Goal: Task Accomplishment & Management: Use online tool/utility

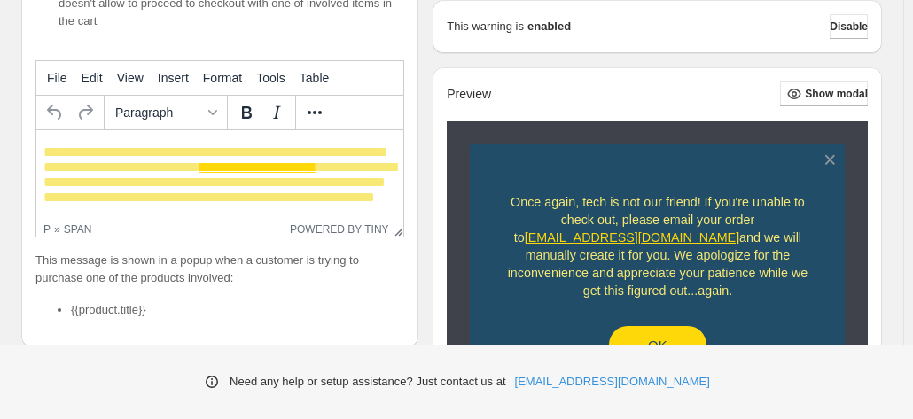
click at [145, 23] on div "If checked, the app shows a confirmation warning popup. If not, it doesn't allo…" at bounding box center [232, 3] width 346 height 53
click at [835, 27] on span "Disable" at bounding box center [849, 27] width 38 height 14
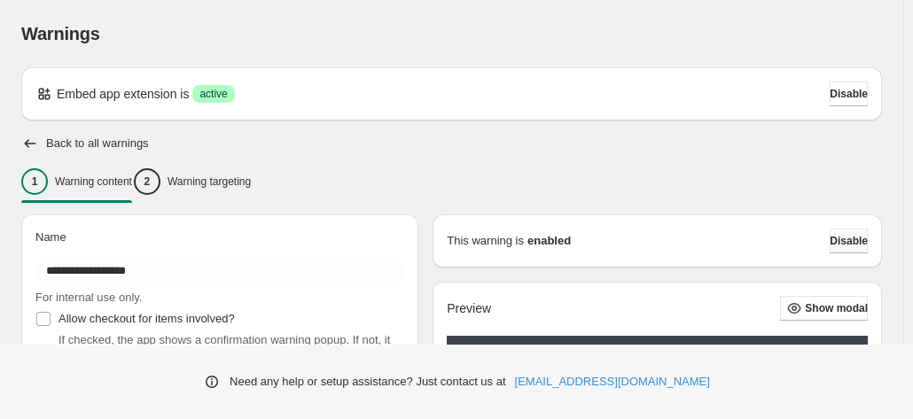
click at [840, 241] on span "Disable" at bounding box center [849, 241] width 38 height 14
click at [29, 143] on icon "button" at bounding box center [31, 143] width 12 height 9
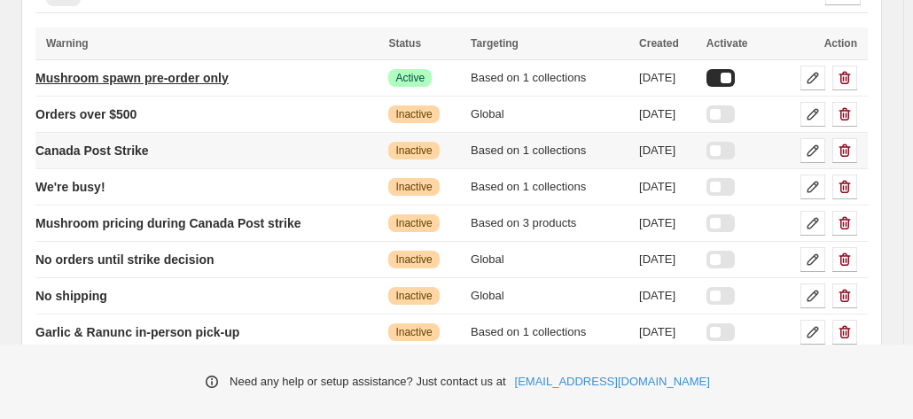
scroll to position [151, 0]
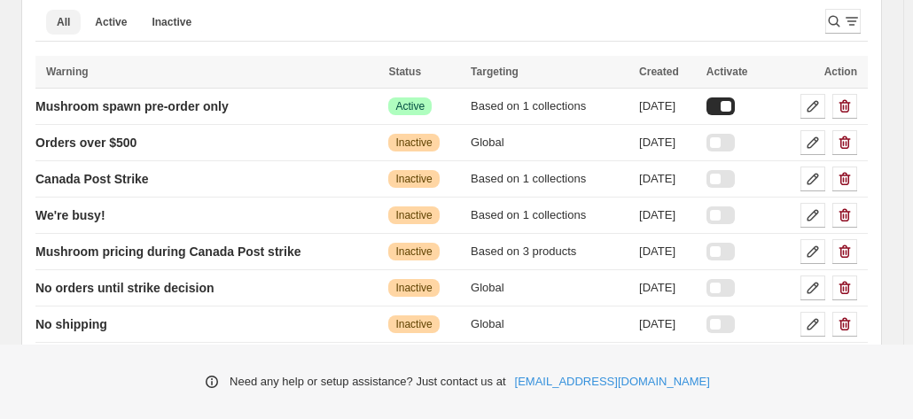
drag, startPoint x: 110, startPoint y: 19, endPoint x: 121, endPoint y: 6, distance: 16.4
click at [110, 18] on span "Active" at bounding box center [111, 22] width 32 height 14
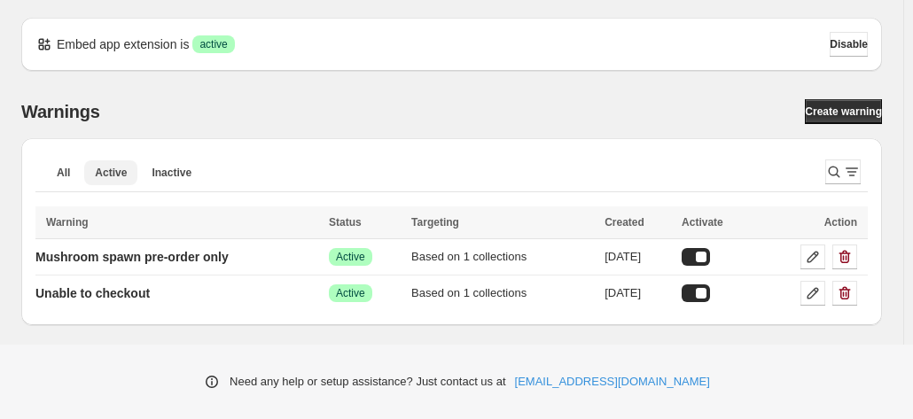
scroll to position [0, 0]
click at [717, 287] on div at bounding box center [703, 294] width 28 height 18
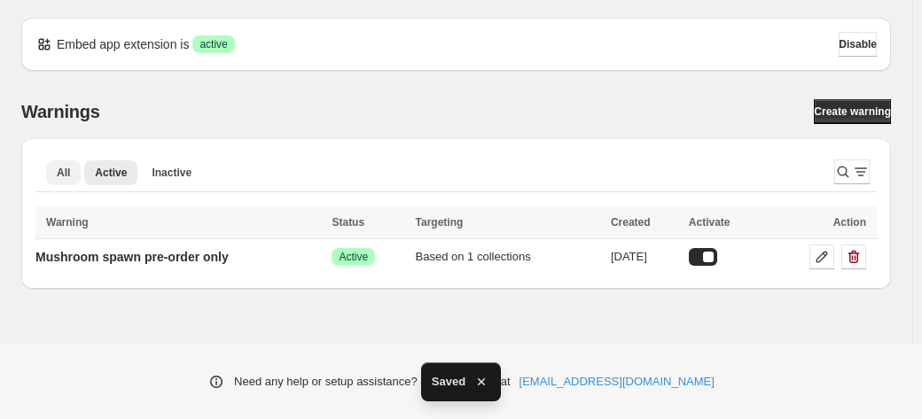
click at [62, 168] on span "All" at bounding box center [63, 173] width 13 height 14
